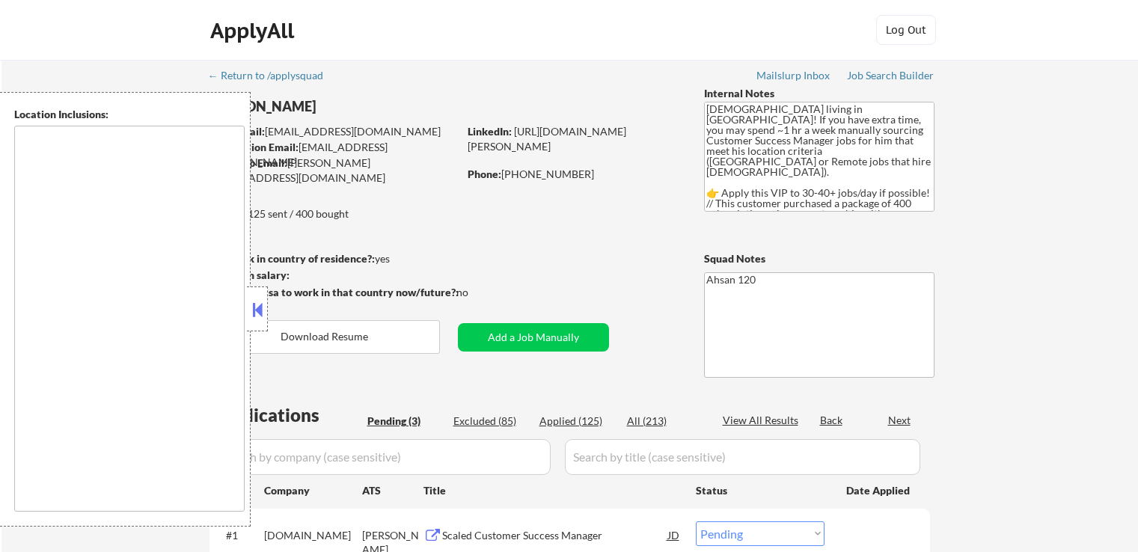
select select ""pending""
type textarea "remote"
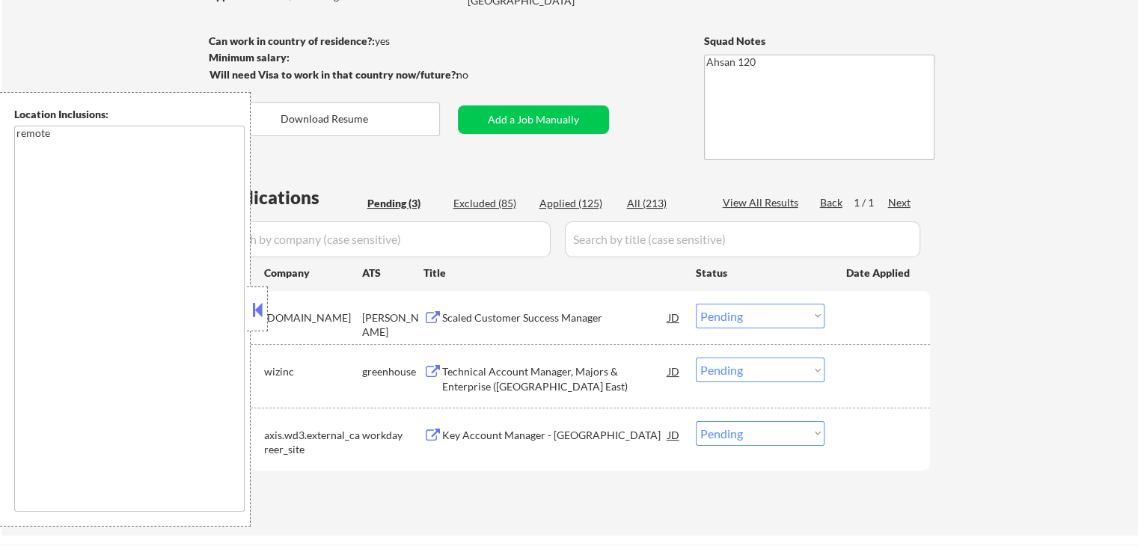
scroll to position [299, 0]
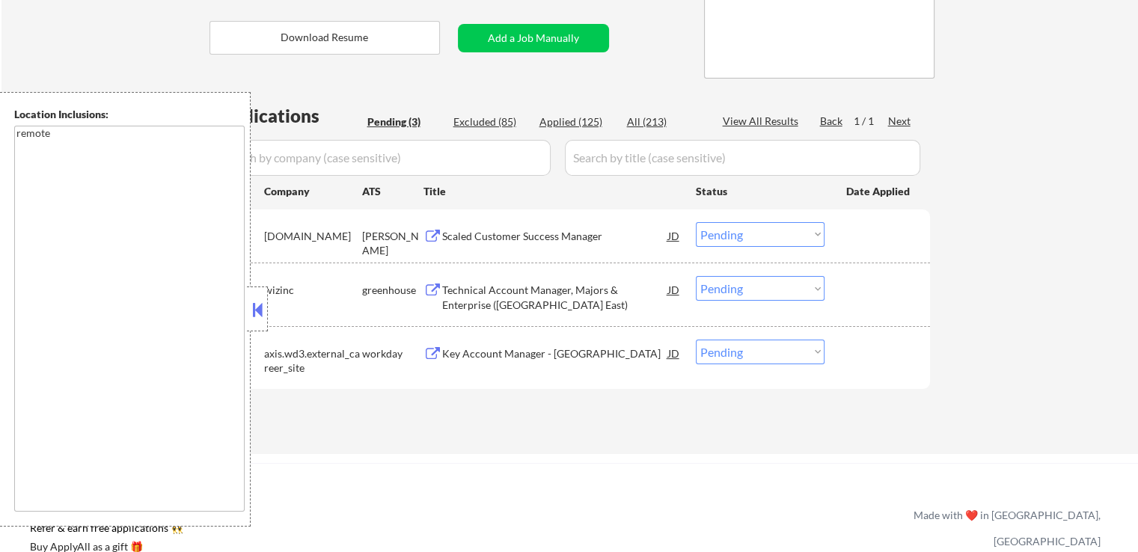
click at [461, 225] on div "Scaled Customer Success Manager" at bounding box center [555, 235] width 226 height 27
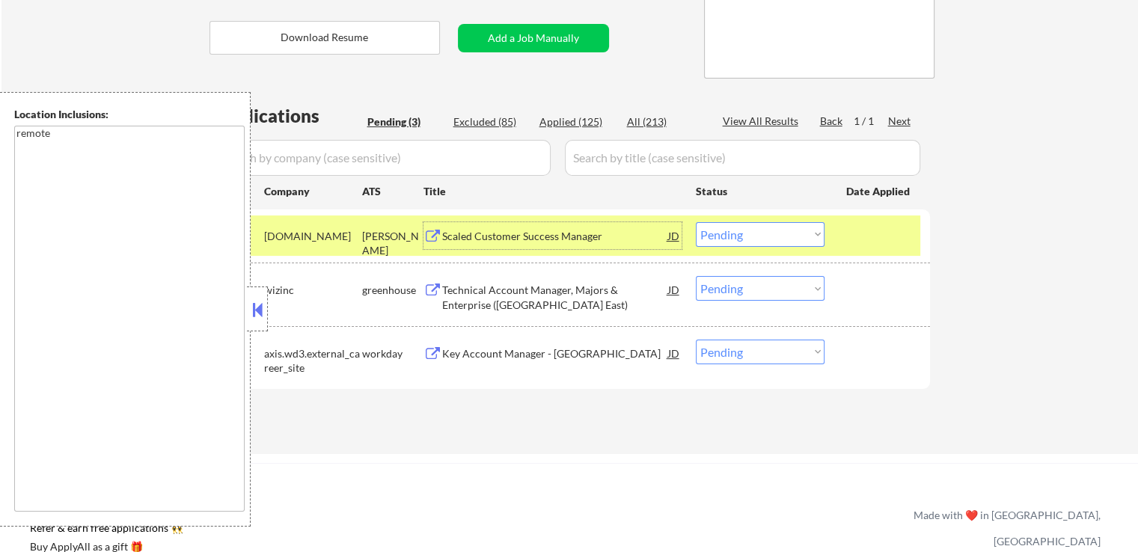
click at [772, 237] on select "Choose an option... Pending Applied Excluded (Questions) Excluded (Expired) Exc…" at bounding box center [760, 234] width 129 height 25
click at [696, 222] on select "Choose an option... Pending Applied Excluded (Questions) Excluded (Expired) Exc…" at bounding box center [760, 234] width 129 height 25
click at [575, 296] on div "Technical Account Manager, Majors & Enterprise ([GEOGRAPHIC_DATA] East)" at bounding box center [555, 297] width 226 height 29
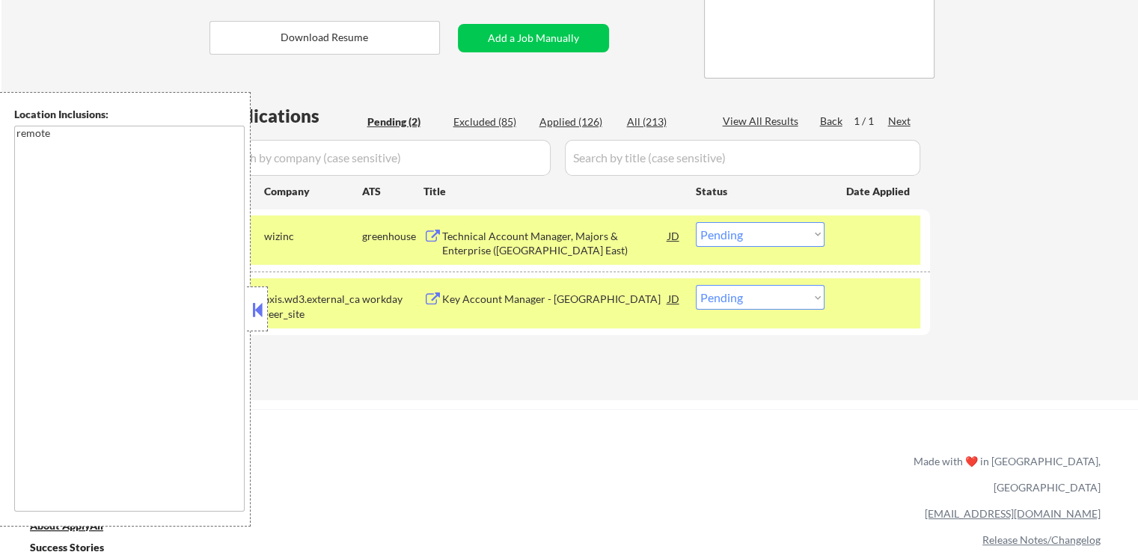
drag, startPoint x: 755, startPoint y: 234, endPoint x: 762, endPoint y: 243, distance: 11.7
click at [757, 234] on select "Choose an option... Pending Applied Excluded (Questions) Excluded (Expired) Exc…" at bounding box center [760, 234] width 129 height 25
click at [696, 222] on select "Choose an option... Pending Applied Excluded (Questions) Excluded (Expired) Exc…" at bounding box center [760, 234] width 129 height 25
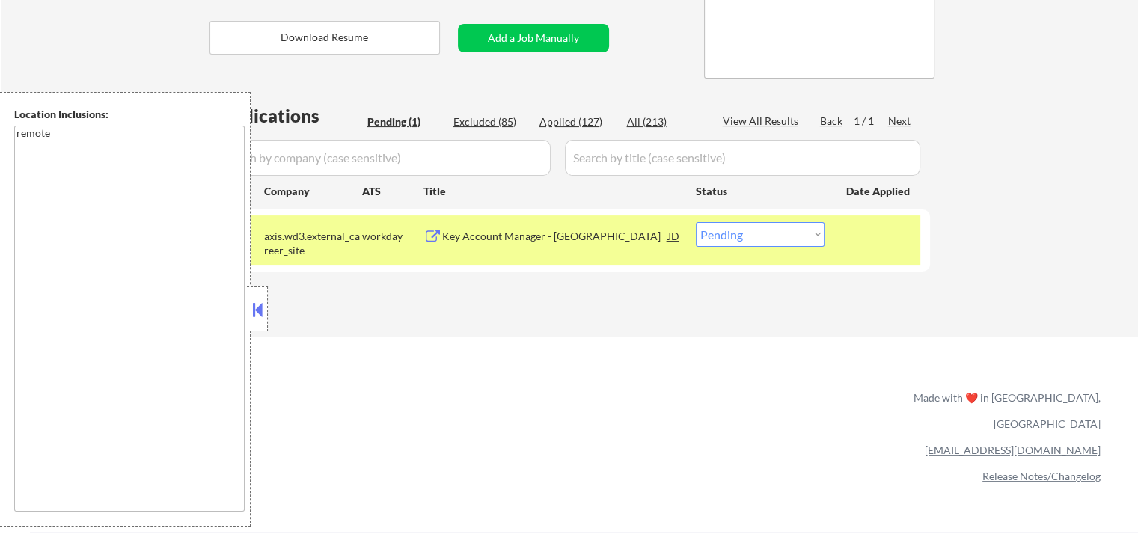
click at [541, 231] on div "Key Account Manager - [GEOGRAPHIC_DATA]" at bounding box center [555, 236] width 226 height 15
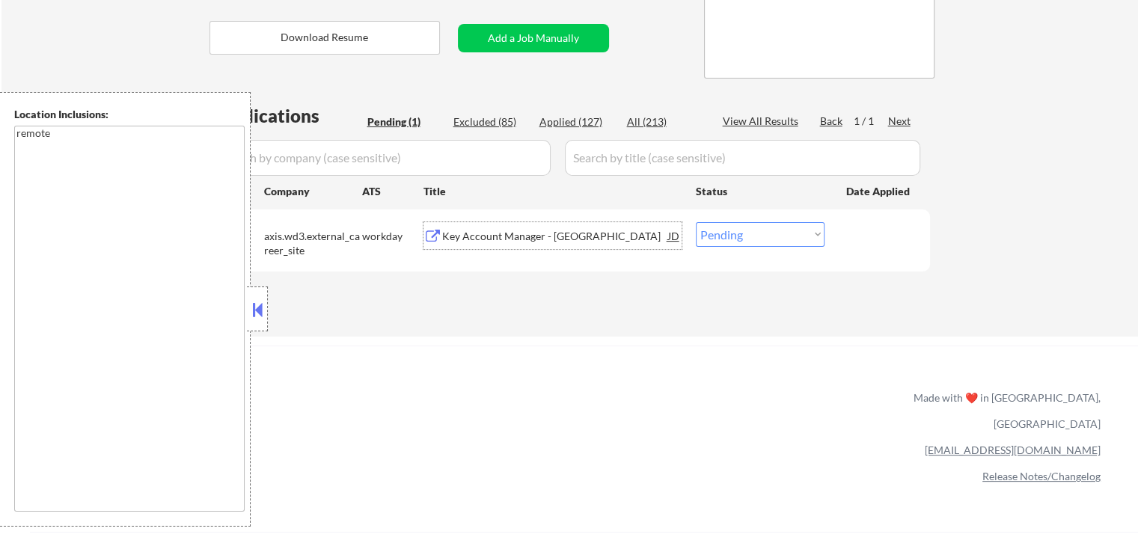
click at [778, 234] on select "Choose an option... Pending Applied Excluded (Questions) Excluded (Expired) Exc…" at bounding box center [760, 234] width 129 height 25
select select ""applied""
click at [696, 222] on select "Choose an option... Pending Applied Excluded (Questions) Excluded (Expired) Exc…" at bounding box center [760, 234] width 129 height 25
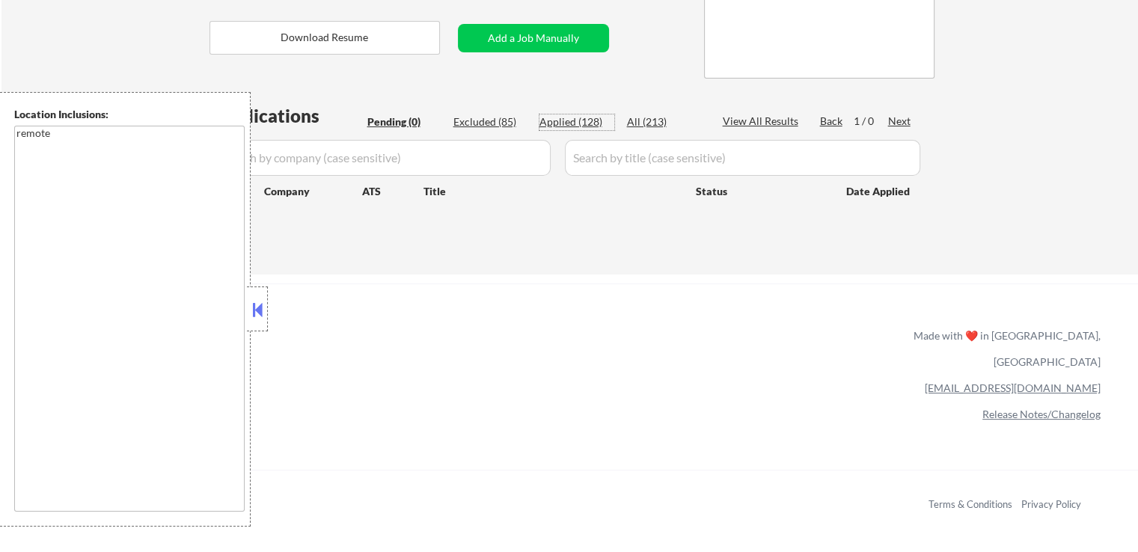
click at [583, 121] on div "Applied (128)" at bounding box center [576, 121] width 75 height 15
select select ""applied""
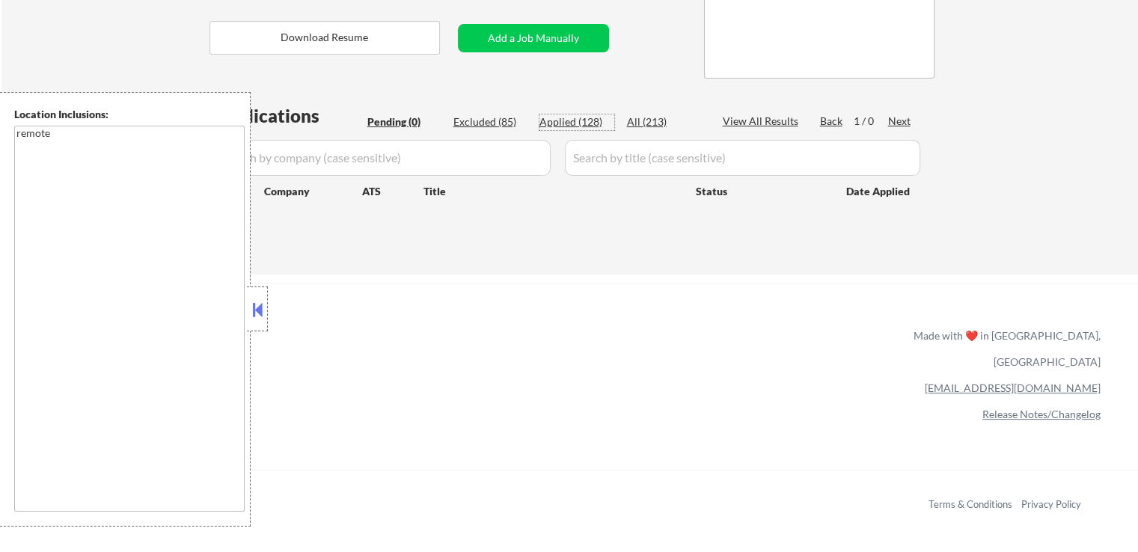
select select ""applied""
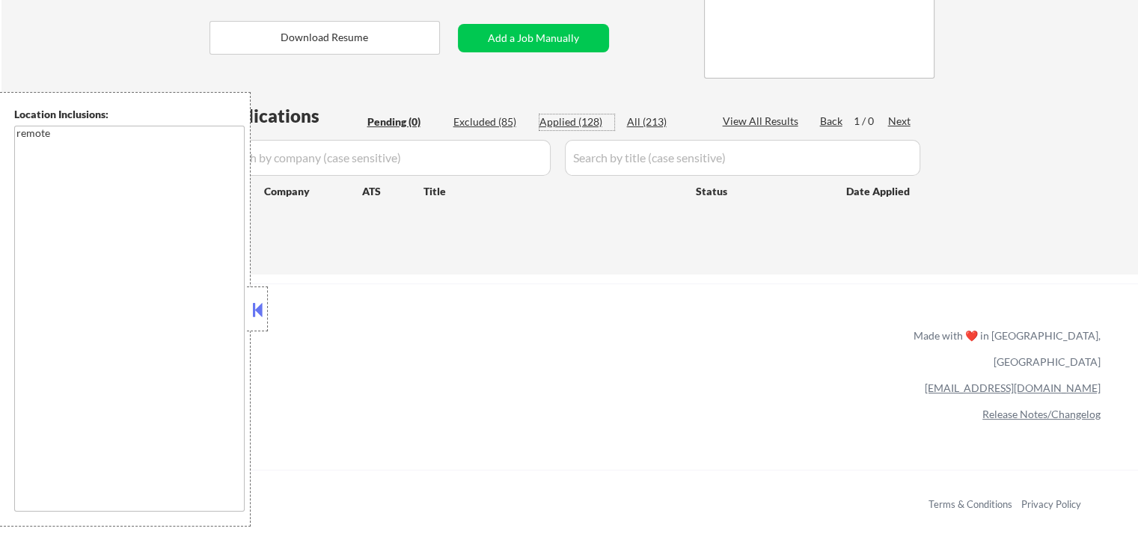
select select ""applied""
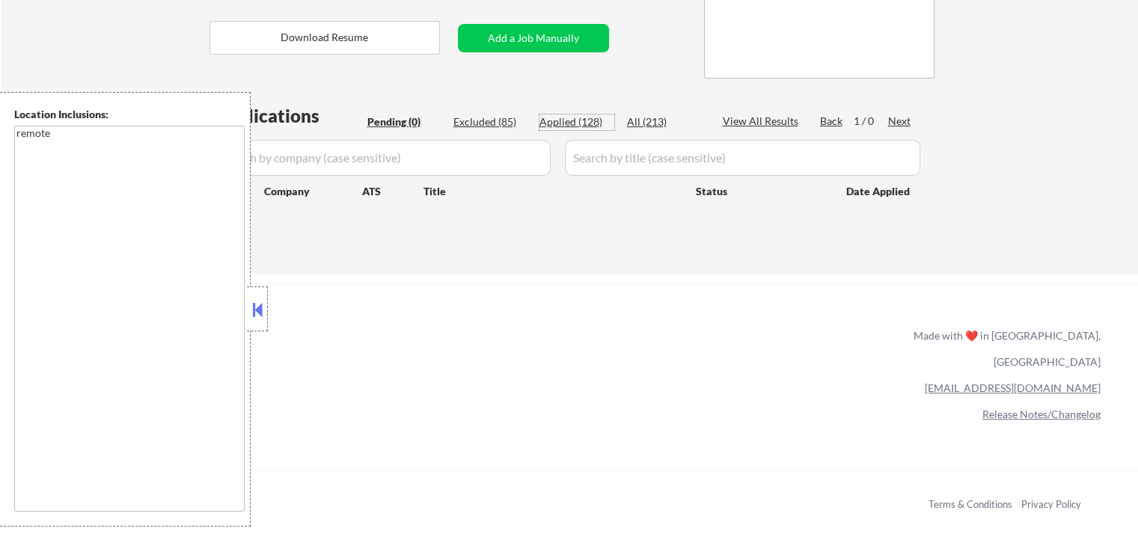
select select ""applied""
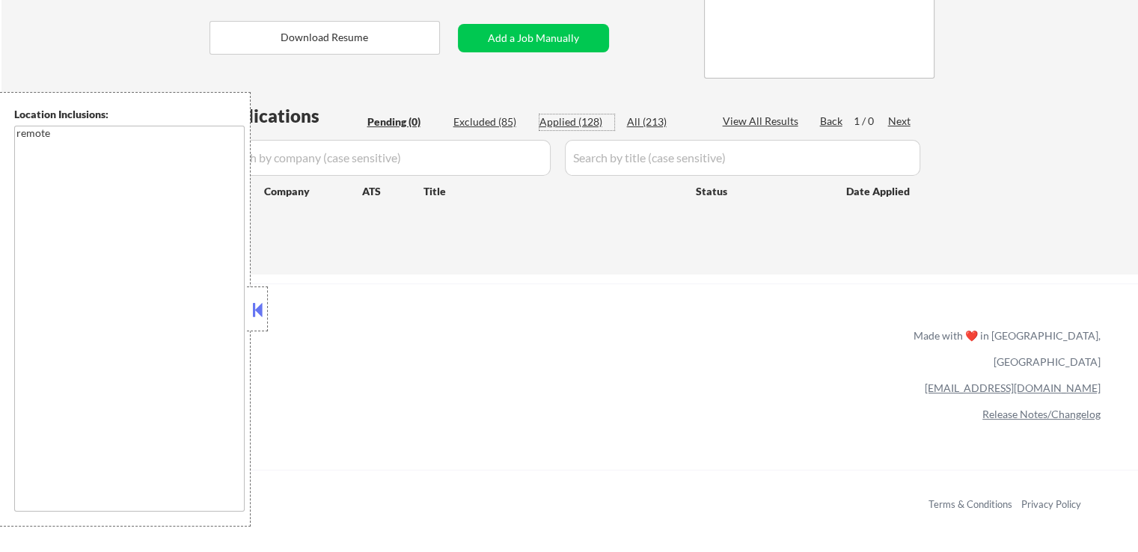
select select ""applied""
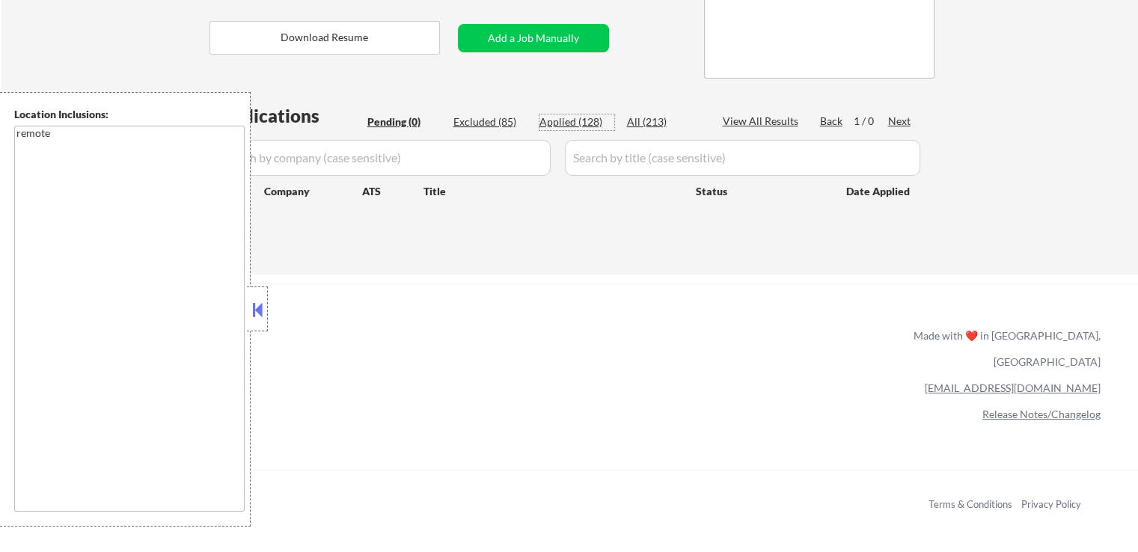
select select ""applied""
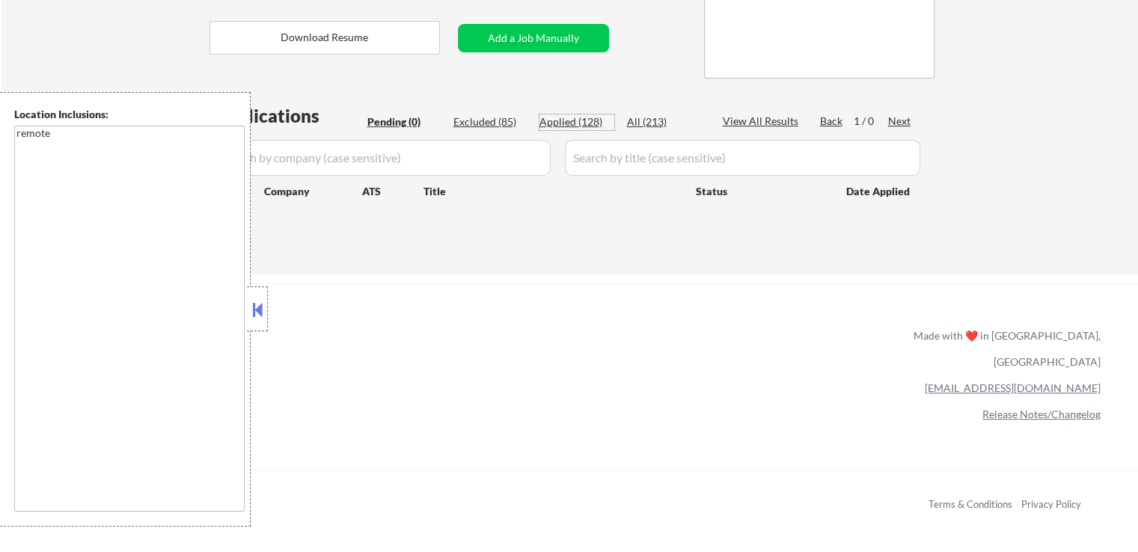
select select ""applied""
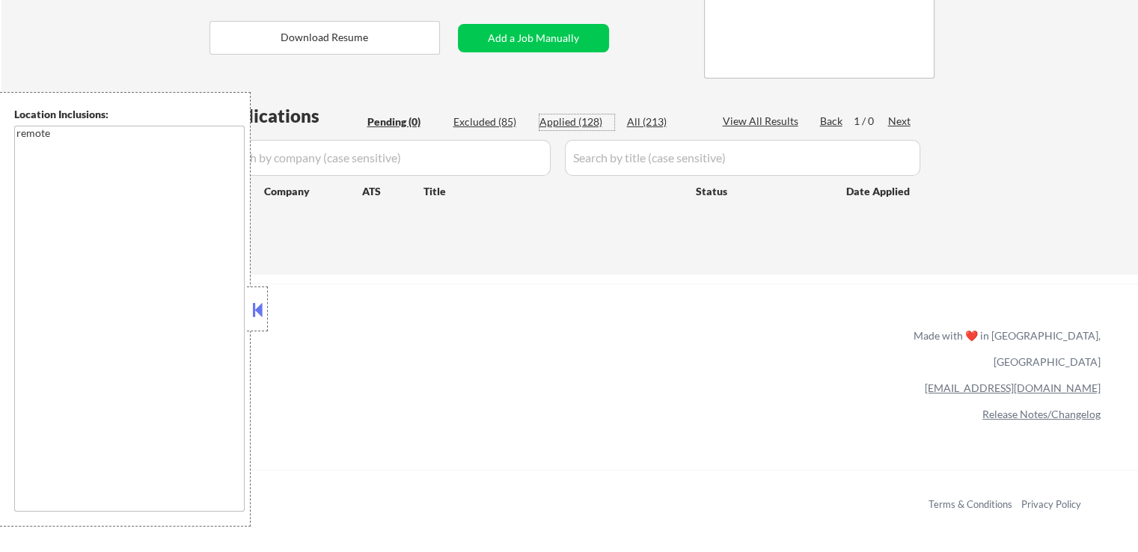
select select ""applied""
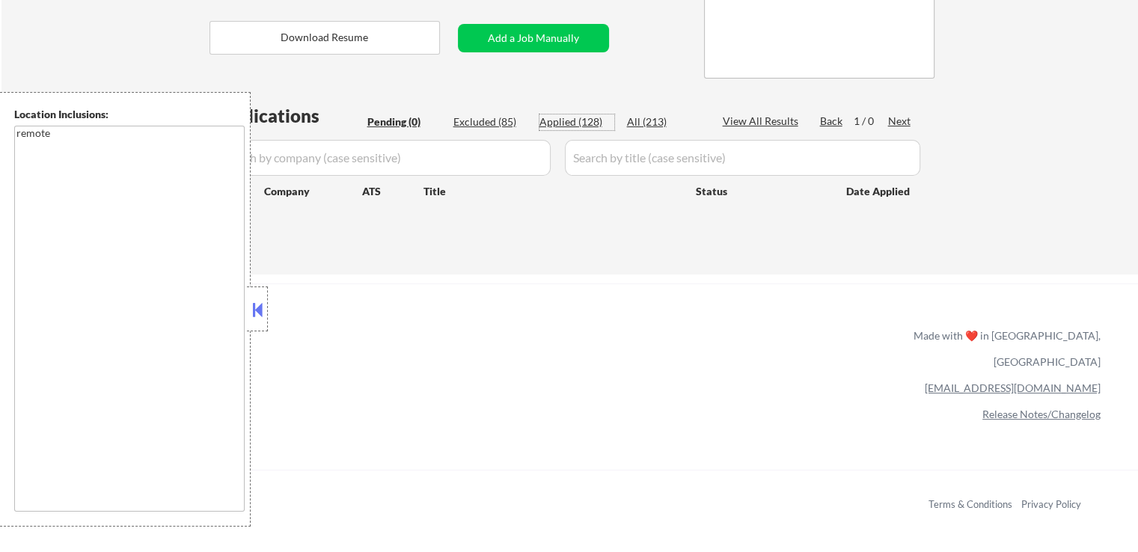
select select ""applied""
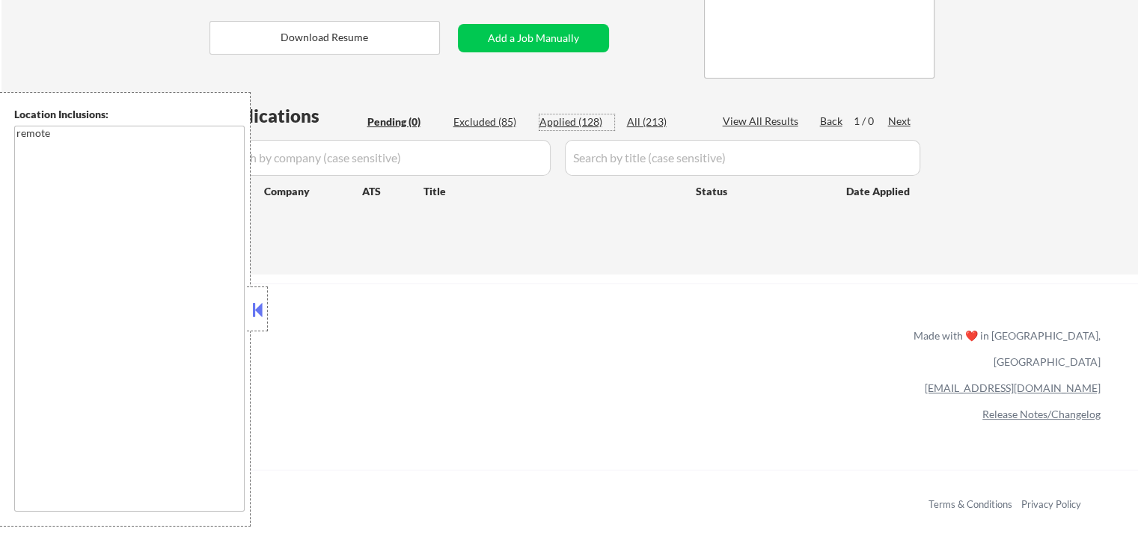
select select ""applied""
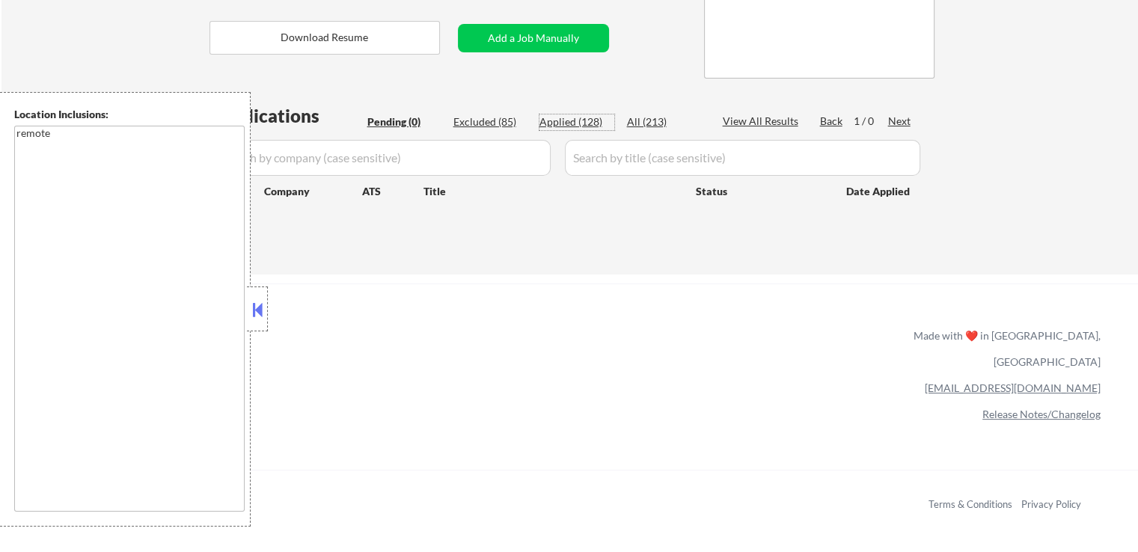
select select ""applied""
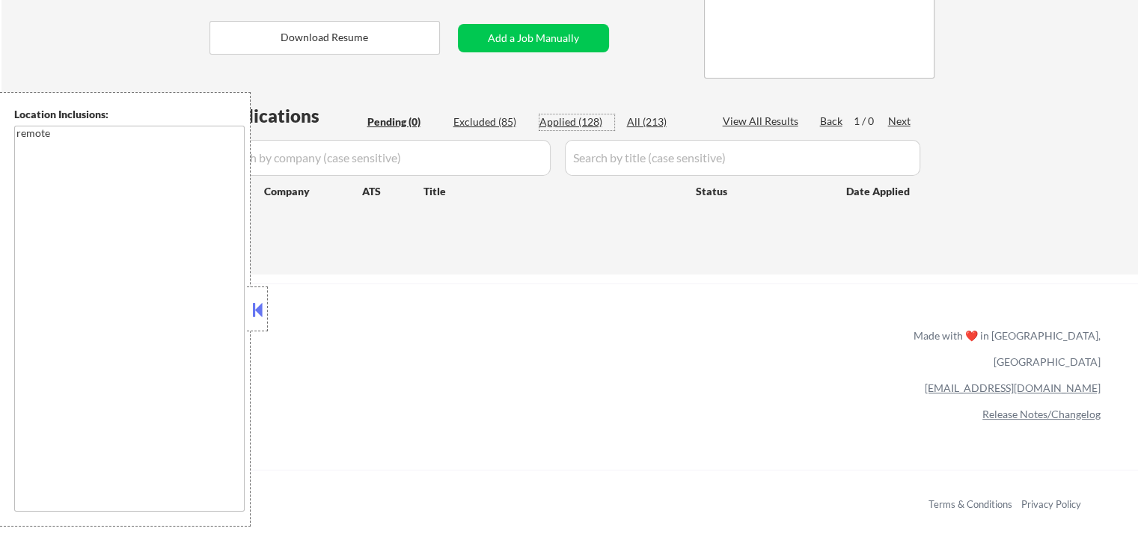
select select ""applied""
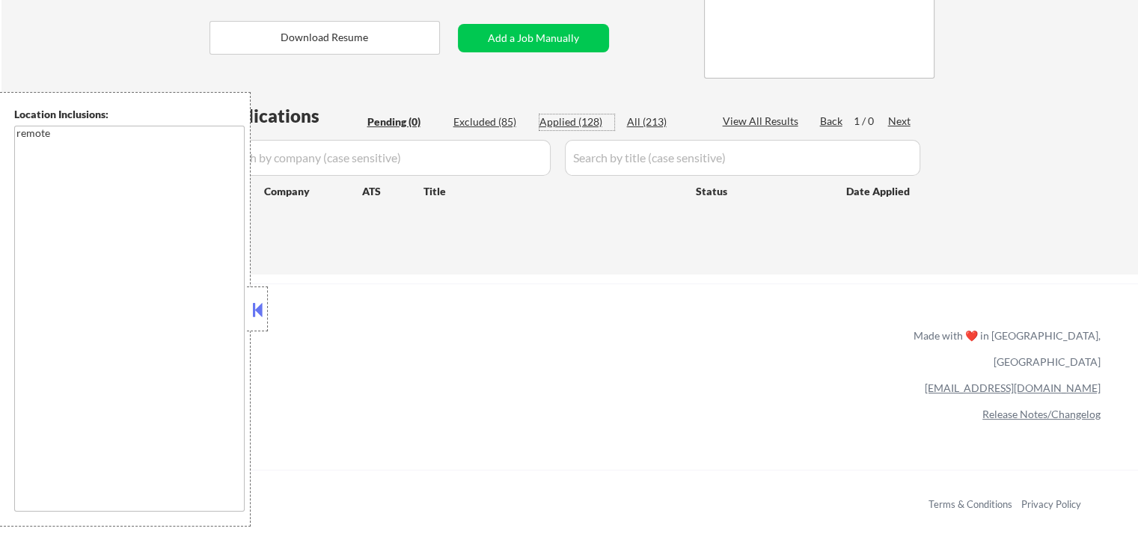
select select ""applied""
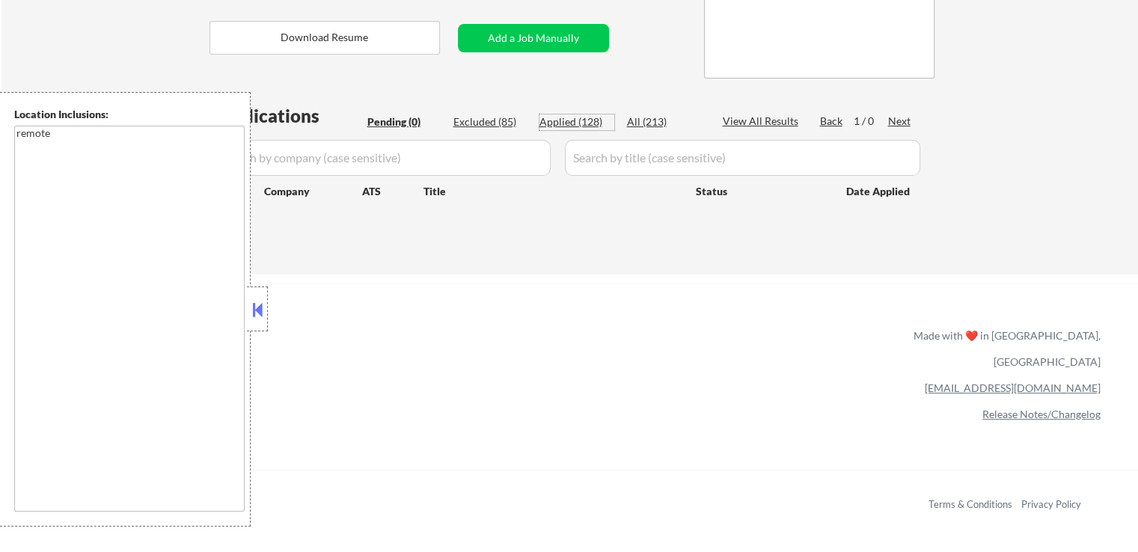
select select ""applied""
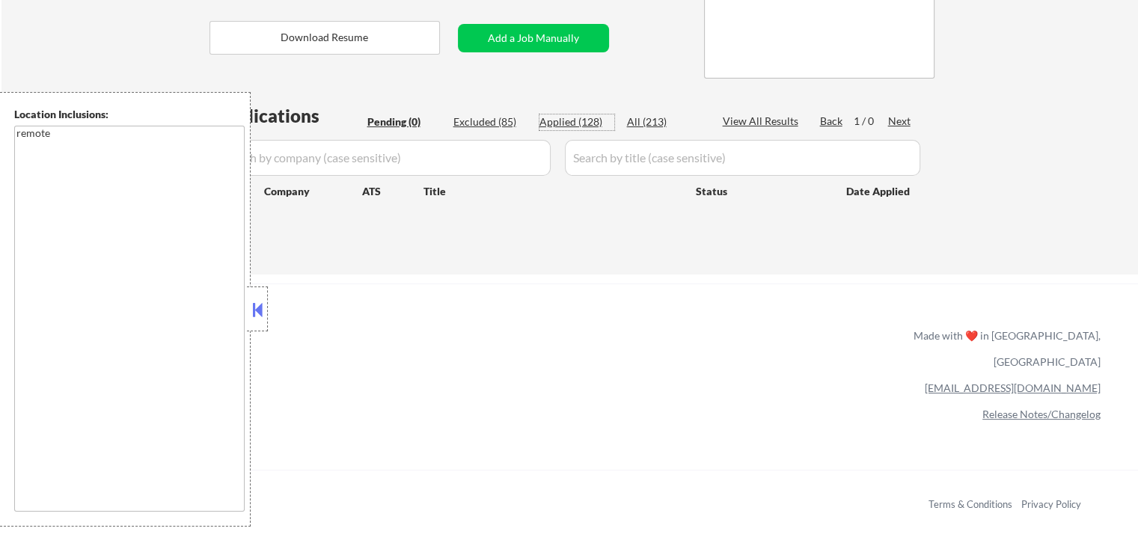
select select ""applied""
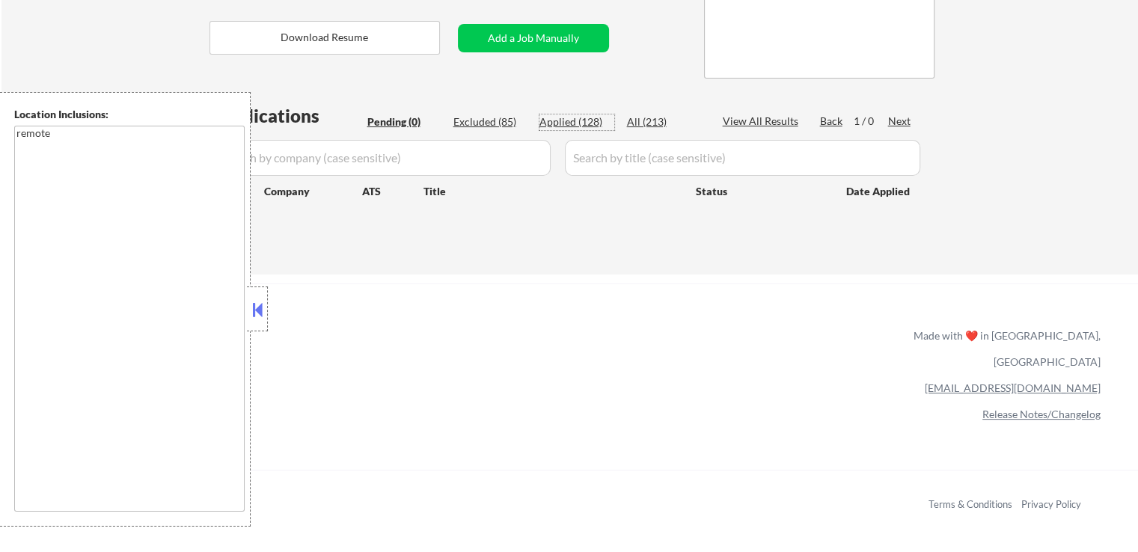
select select ""applied""
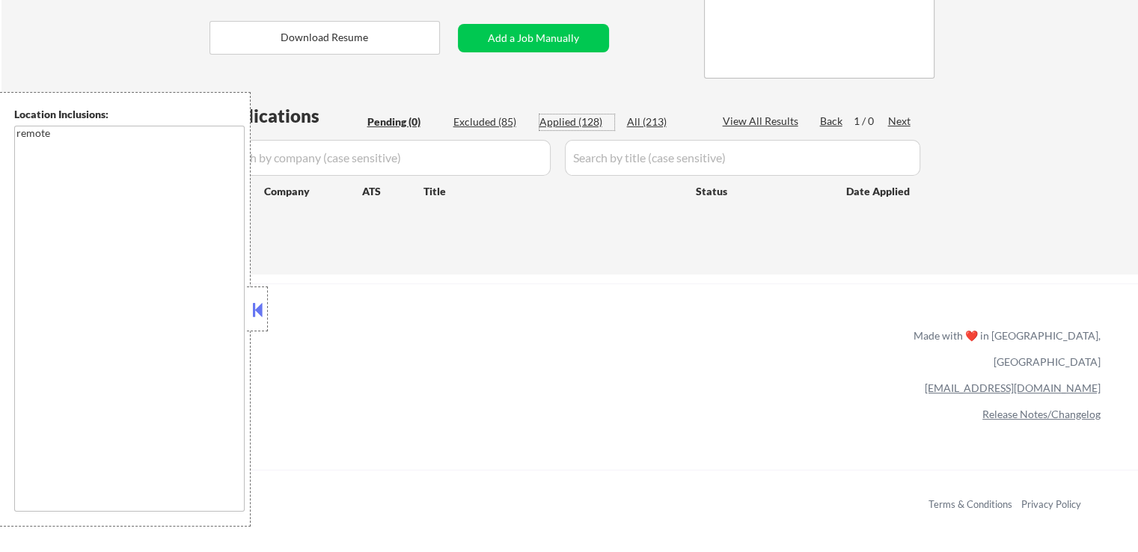
select select ""applied""
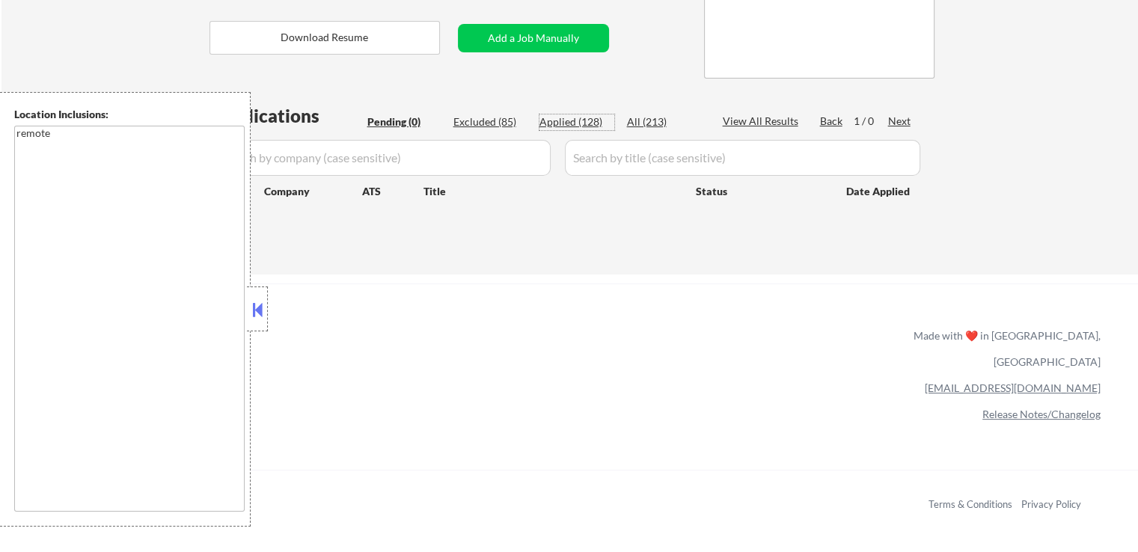
select select ""applied""
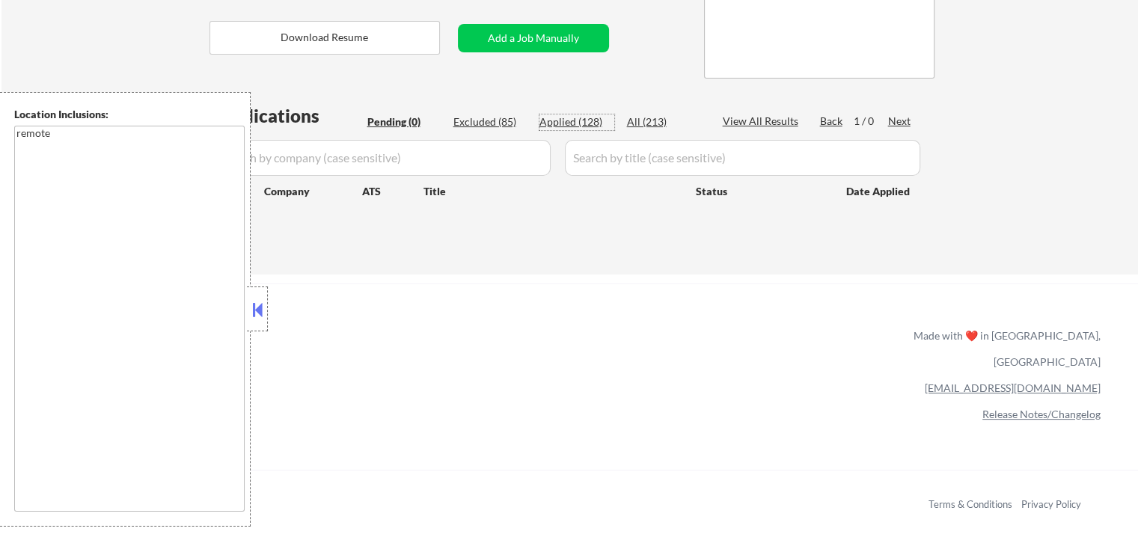
select select ""applied""
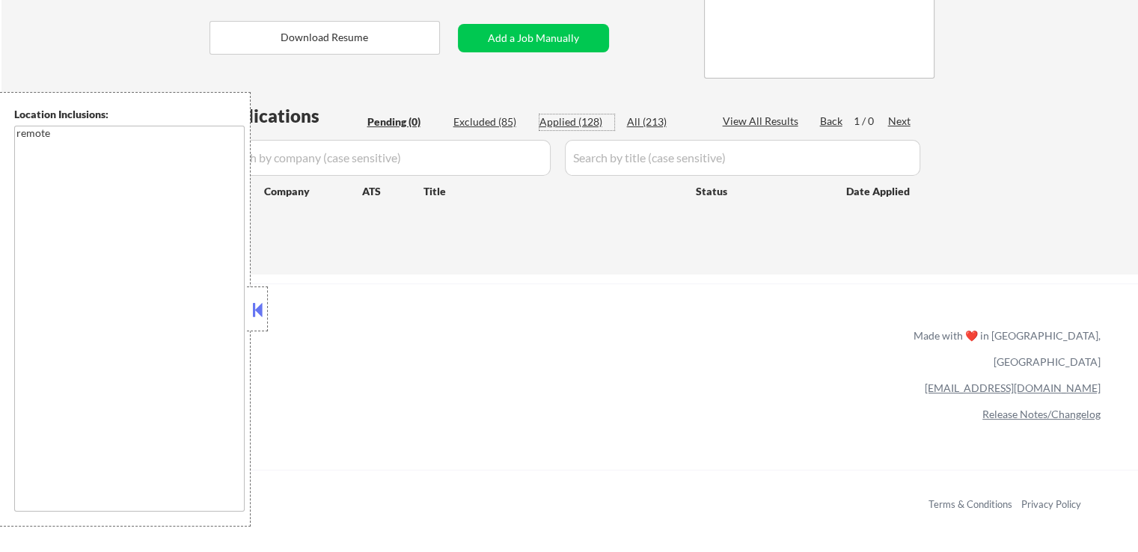
select select ""applied""
